Goal: Complete application form

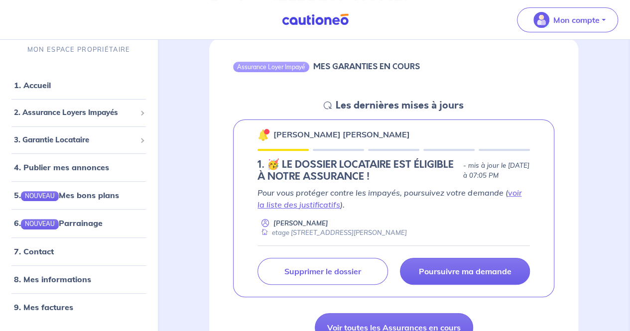
scroll to position [119, 0]
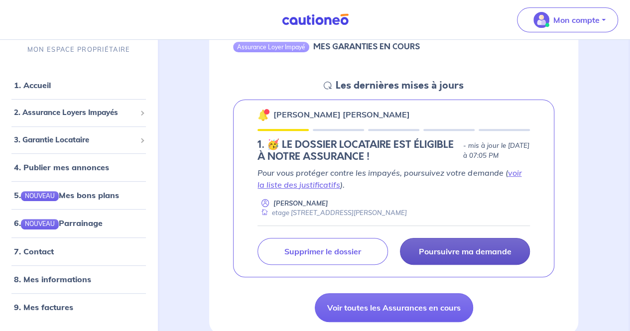
click at [459, 247] on p "Poursuivre ma demande" at bounding box center [464, 251] width 93 height 10
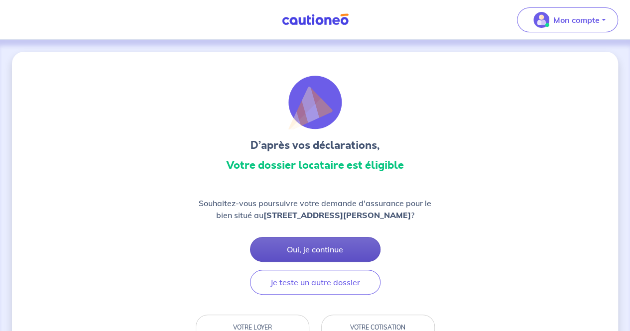
click at [340, 260] on button "Oui, je continue" at bounding box center [315, 249] width 130 height 25
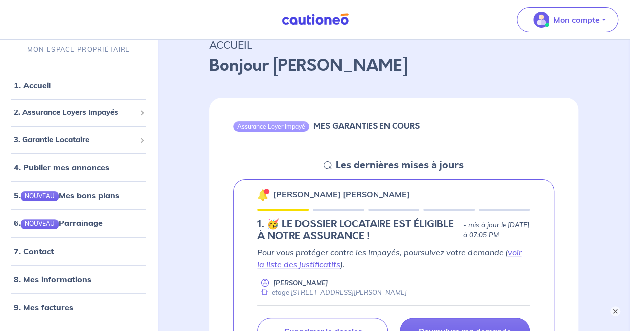
scroll to position [60, 0]
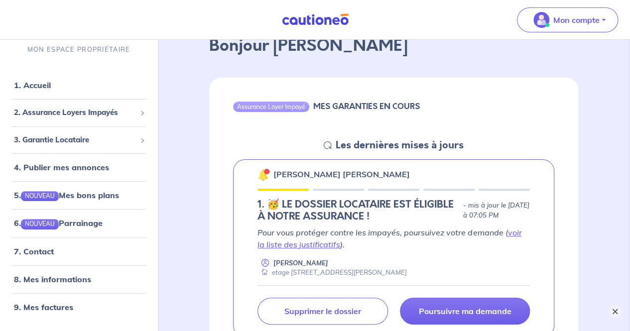
click at [613, 310] on button "×" at bounding box center [615, 311] width 12 height 12
click at [281, 244] on link "voir la liste des justificatifs" at bounding box center [389, 238] width 264 height 22
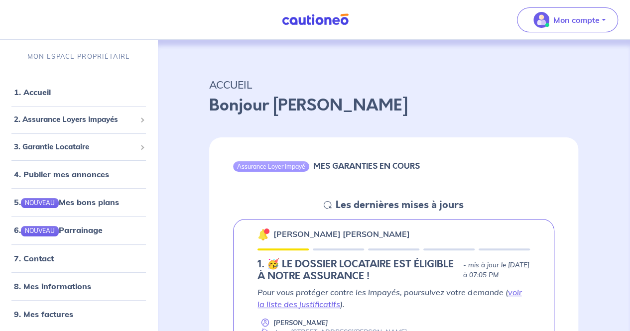
click at [271, 227] on div "[PERSON_NAME] [PERSON_NAME]" at bounding box center [333, 233] width 152 height 13
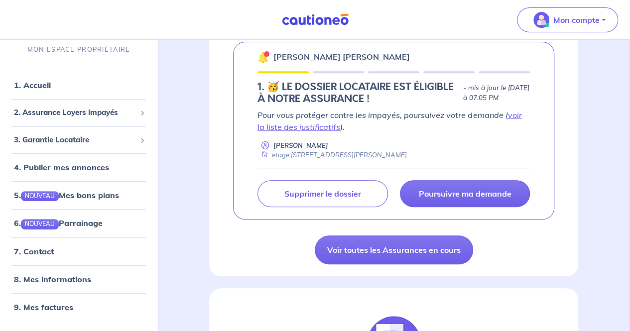
scroll to position [179, 0]
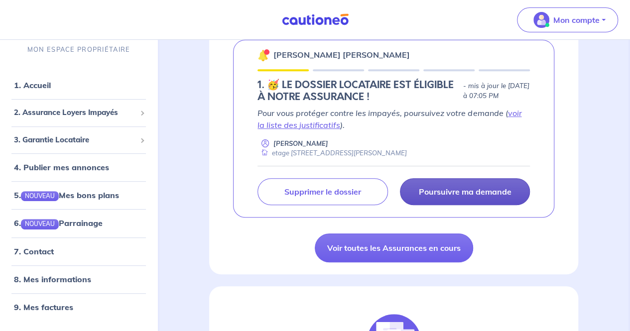
click at [475, 189] on p "Poursuivre ma demande" at bounding box center [464, 192] width 93 height 10
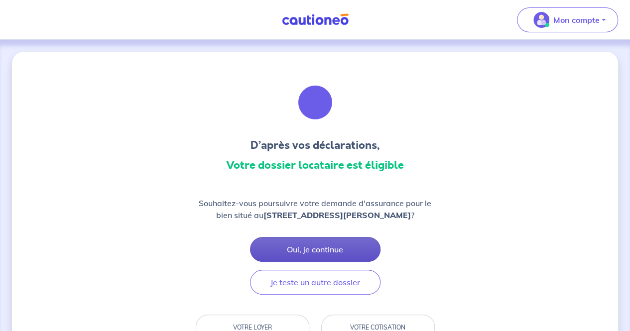
click at [330, 257] on button "Oui, je continue" at bounding box center [315, 249] width 130 height 25
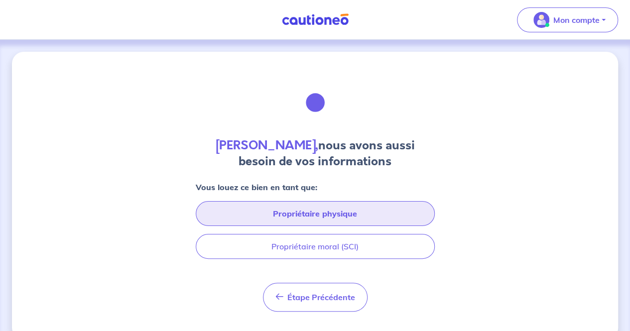
click at [377, 212] on button "Propriétaire physique" at bounding box center [315, 213] width 239 height 25
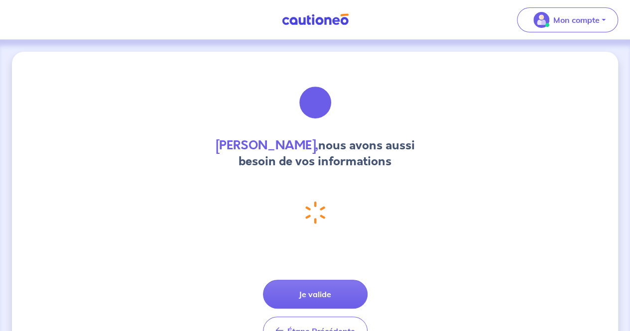
select select "FR"
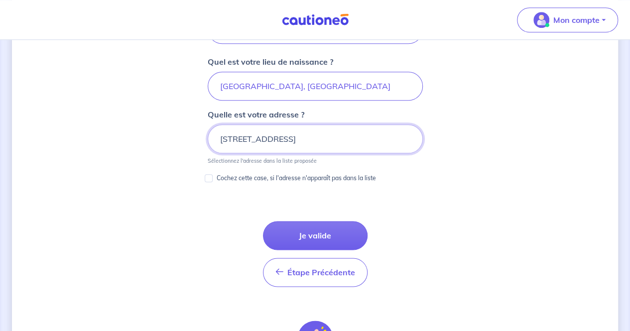
scroll to position [519, 0]
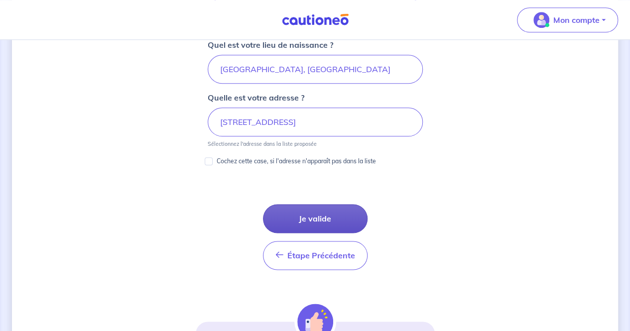
click at [323, 219] on button "Je valide" at bounding box center [315, 218] width 105 height 29
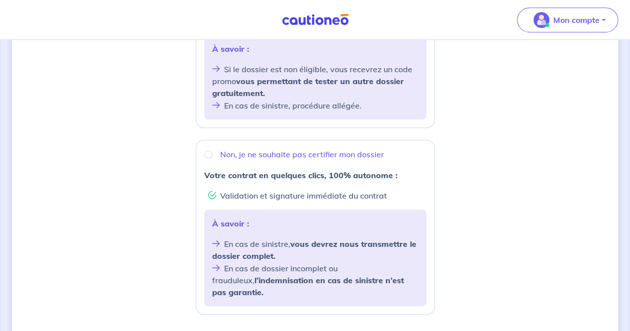
scroll to position [299, 0]
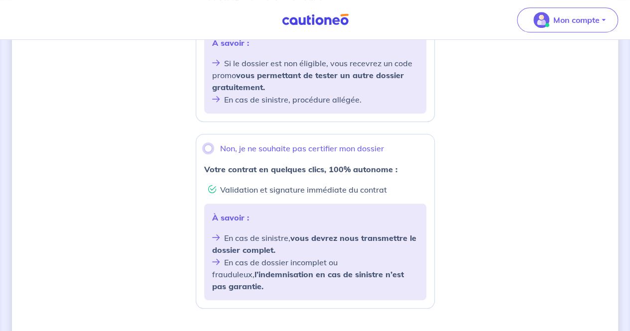
click at [205, 149] on input "Non, je ne souhaite pas certifier mon dossier" at bounding box center [208, 148] width 8 height 8
radio input "true"
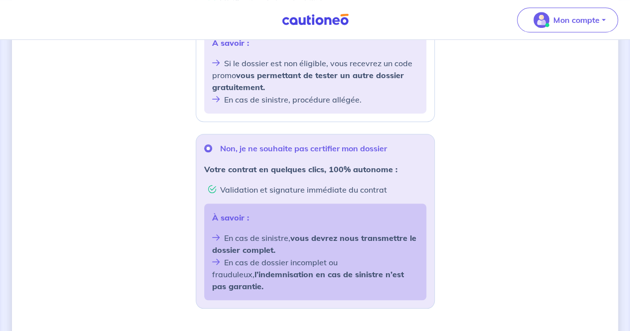
radio input "true"
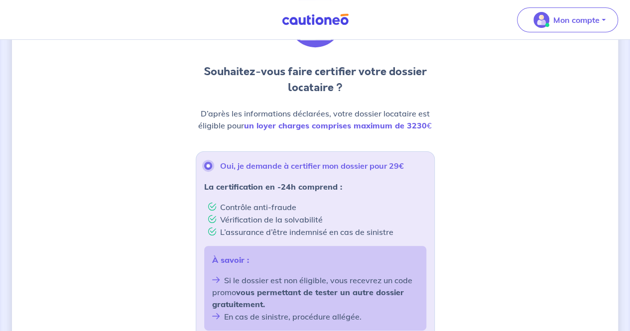
scroll to position [82, 0]
click at [210, 163] on input "Oui, je demande à certifier mon dossier pour 29€" at bounding box center [208, 166] width 8 height 8
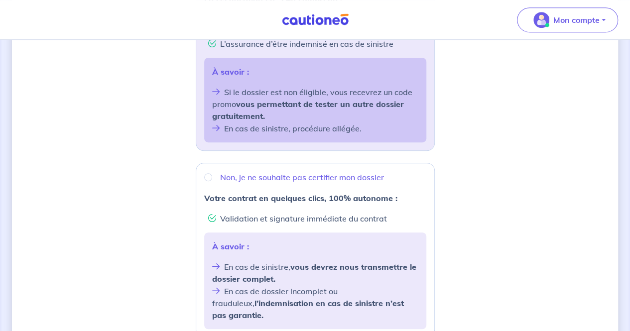
scroll to position [274, 0]
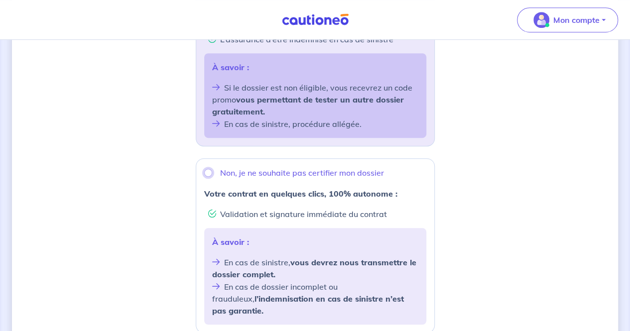
click at [206, 171] on input "Non, je ne souhaite pas certifier mon dossier" at bounding box center [208, 173] width 8 height 8
radio input "true"
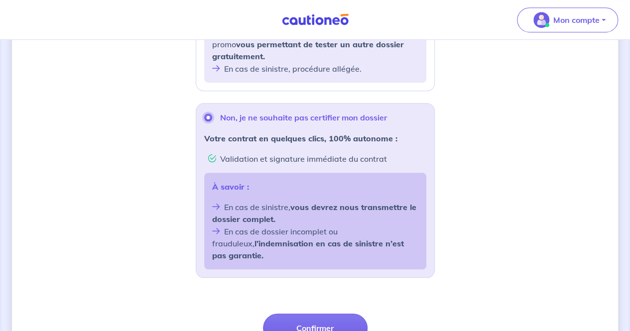
scroll to position [381, 0]
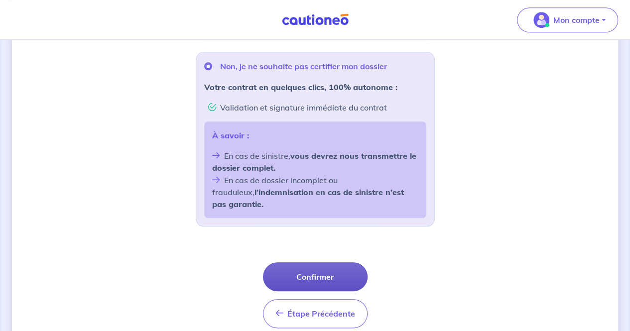
click at [316, 262] on button "Confirmer" at bounding box center [315, 276] width 105 height 29
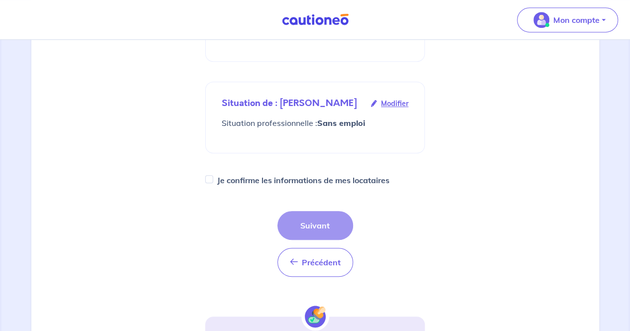
scroll to position [259, 0]
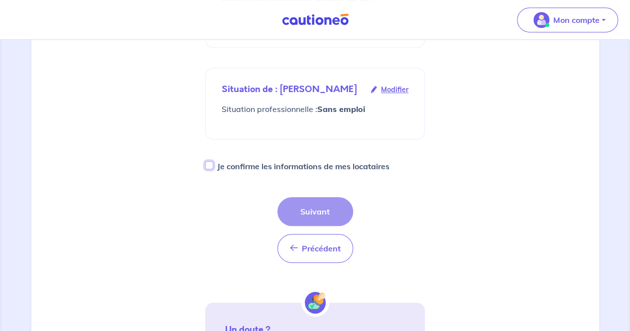
click at [209, 169] on input "Je confirme les informations de mes locataires" at bounding box center [209, 165] width 8 height 8
checkbox input "true"
click at [316, 218] on button "Suivant" at bounding box center [315, 211] width 76 height 29
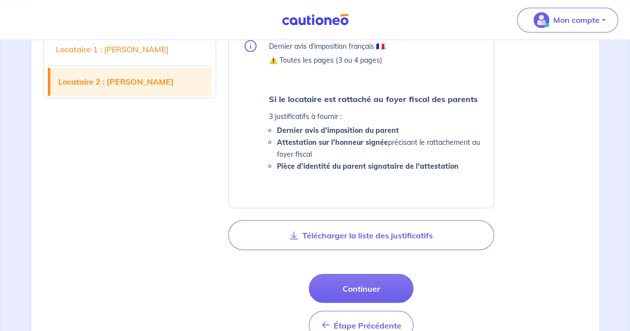
scroll to position [876, 0]
